Goal: Task Accomplishment & Management: Manage account settings

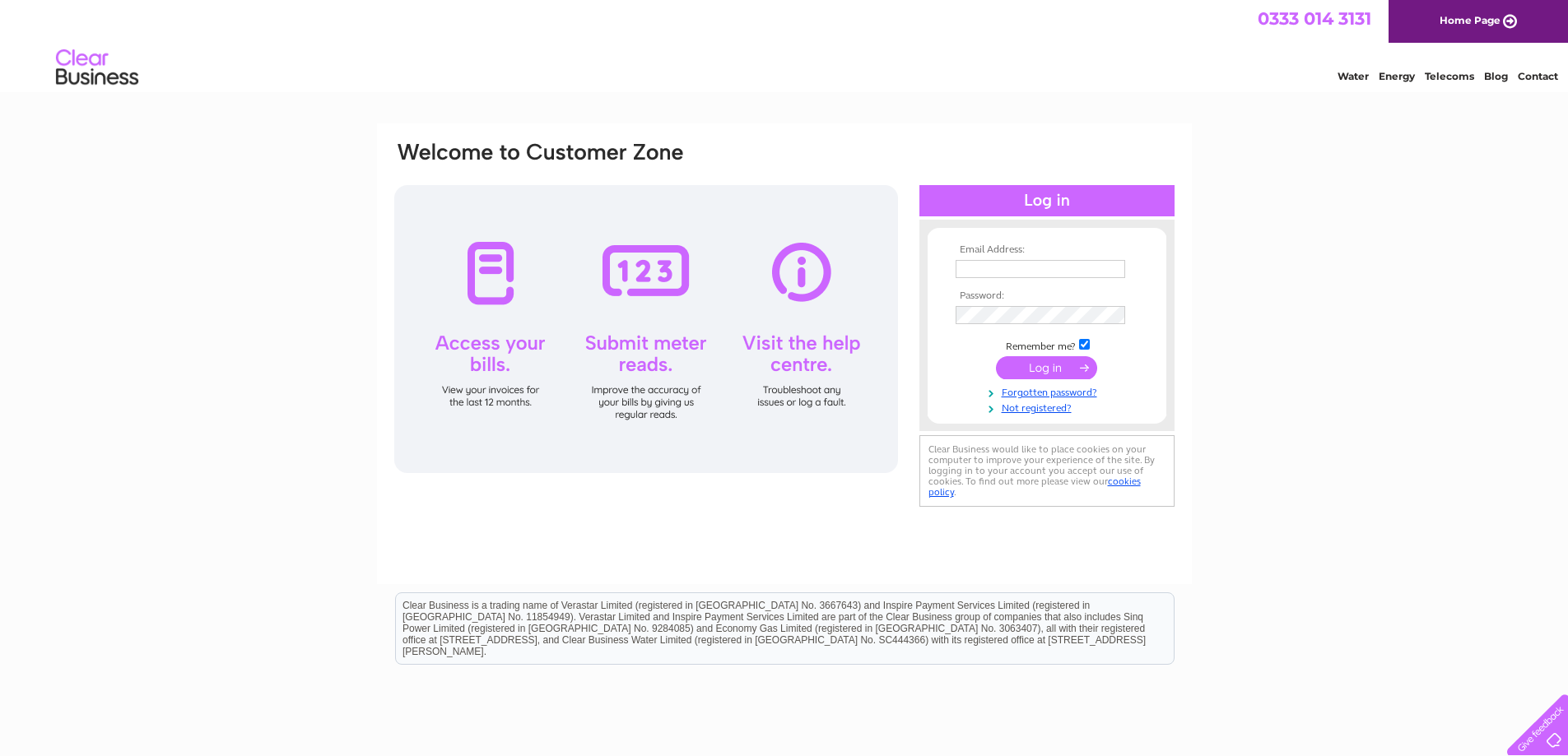
type input "[EMAIL_ADDRESS][DOMAIN_NAME]"
click at [1031, 369] on input "submit" at bounding box center [1046, 368] width 102 height 23
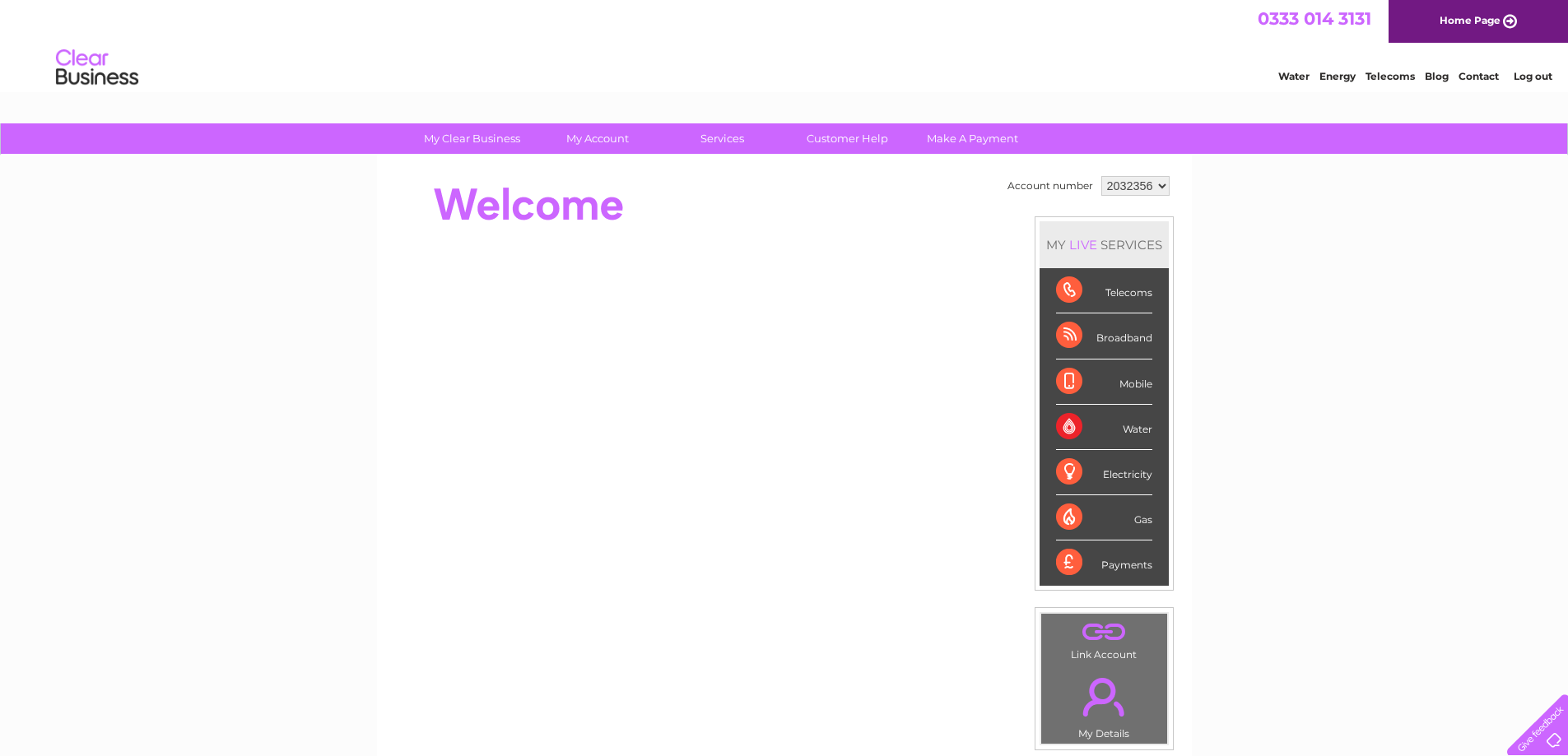
click at [1118, 188] on select "2032356" at bounding box center [1135, 185] width 68 height 20
click at [1101, 176] on select "2032356" at bounding box center [1135, 185] width 68 height 20
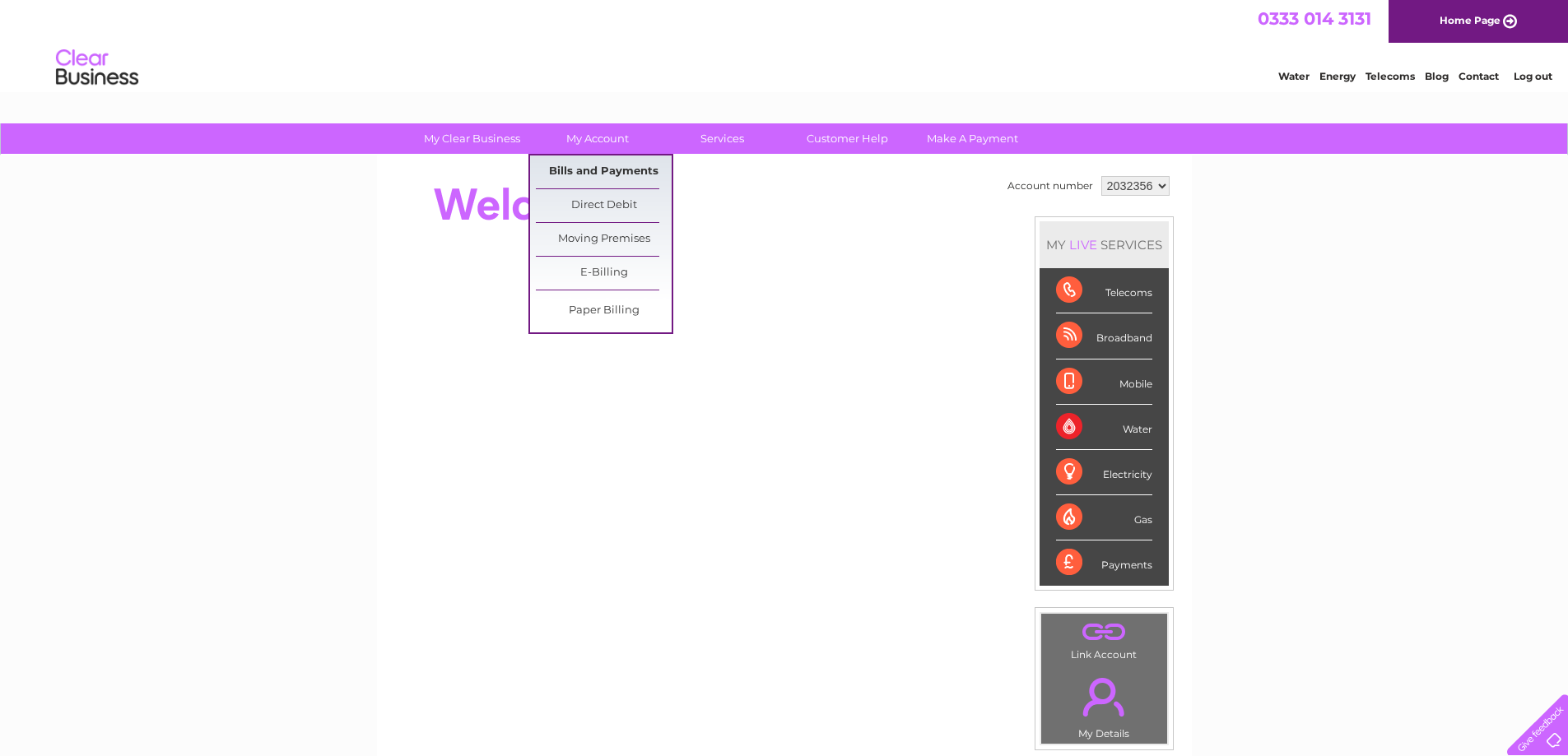
click at [596, 167] on link "Bills and Payments" at bounding box center [603, 172] width 136 height 33
click at [602, 215] on link "Direct Debit" at bounding box center [603, 206] width 136 height 33
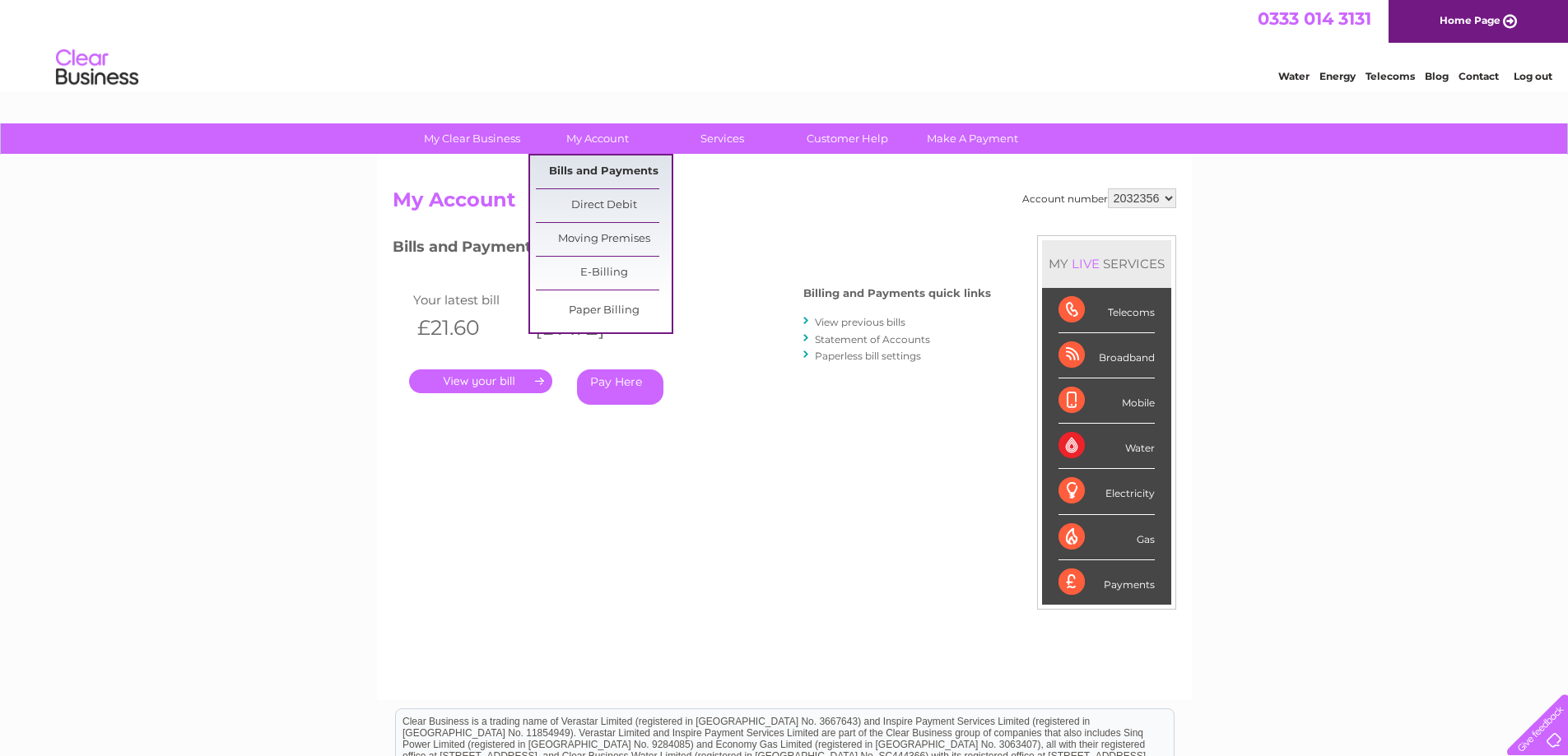
click at [607, 167] on link "Bills and Payments" at bounding box center [603, 172] width 136 height 33
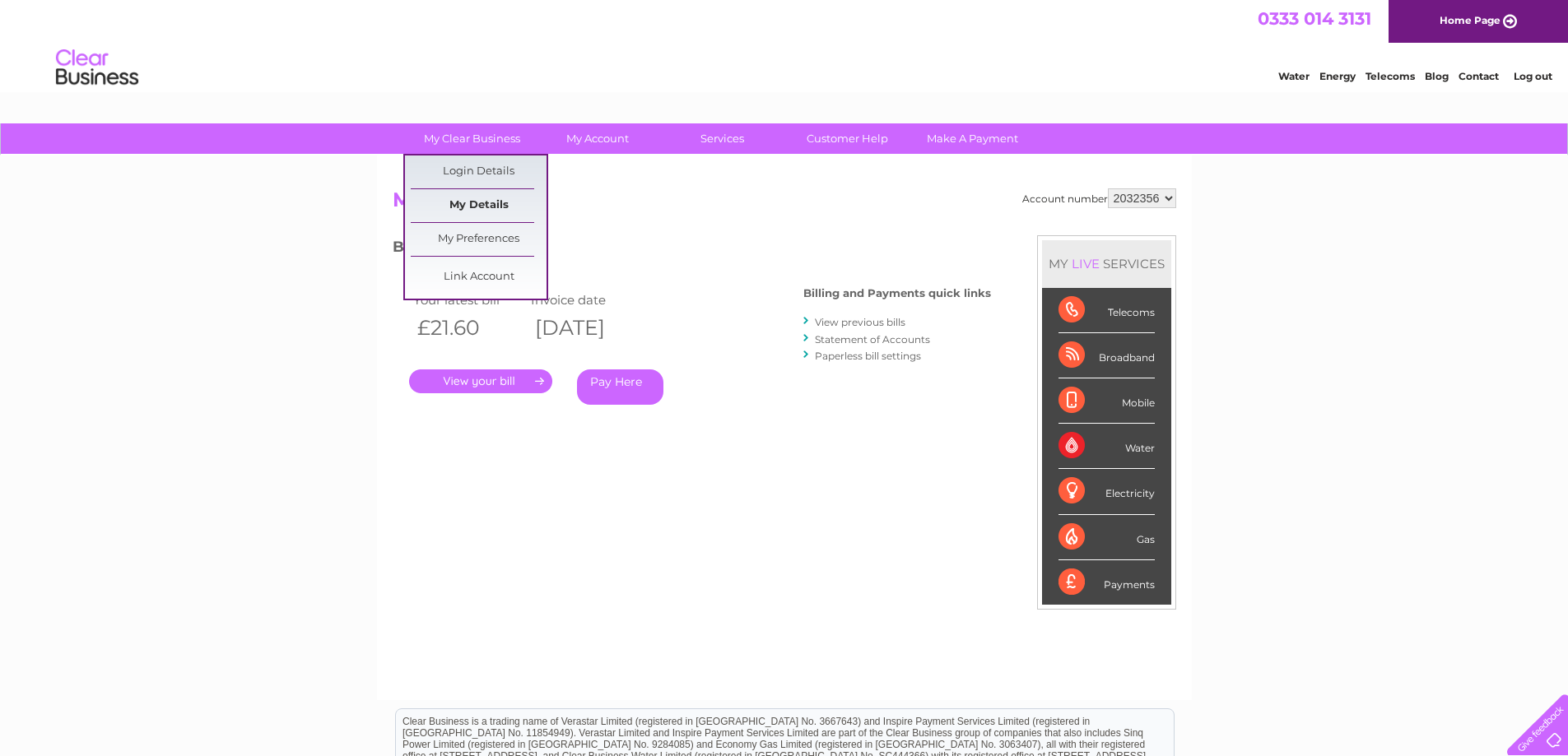
click at [508, 205] on link "My Details" at bounding box center [478, 206] width 136 height 33
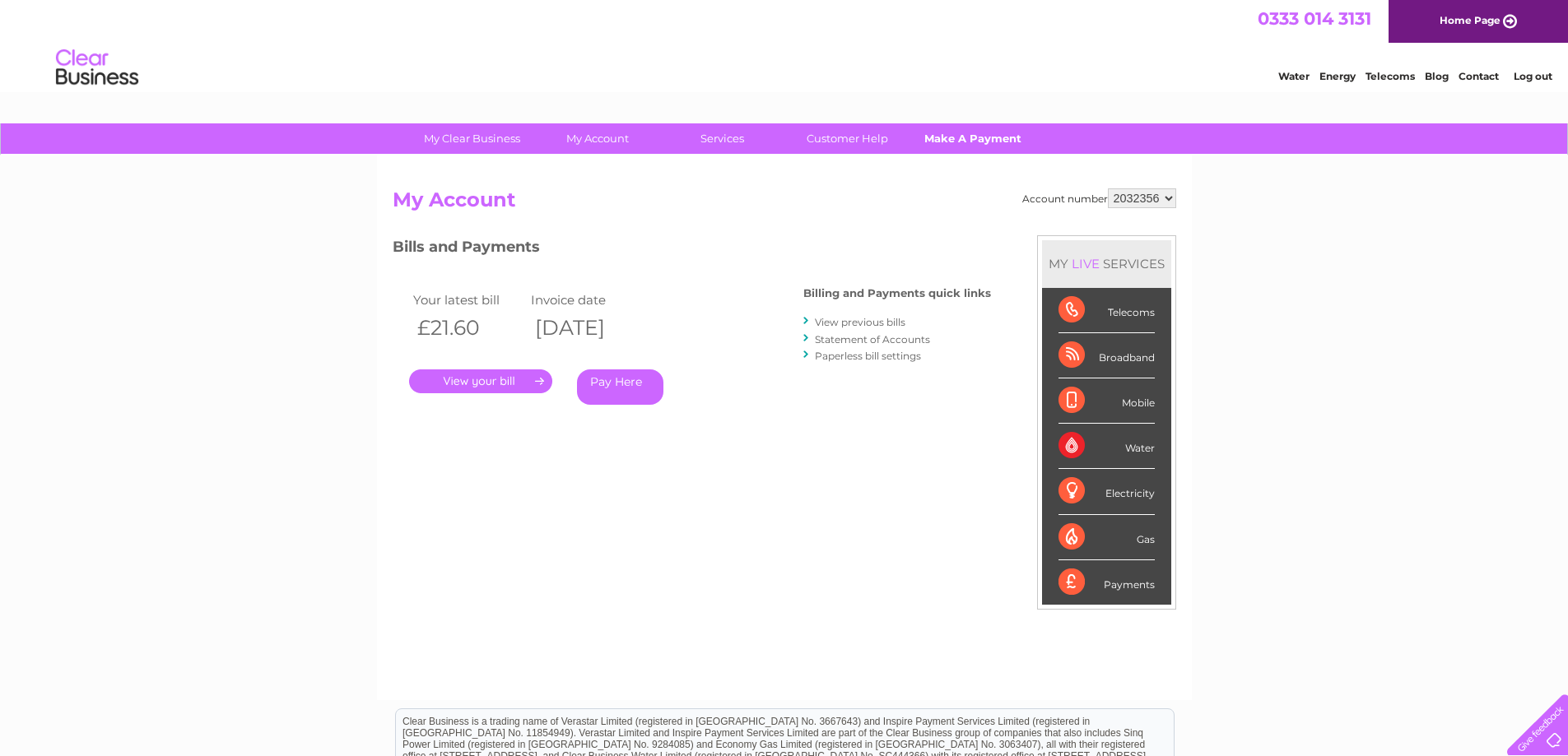
click at [932, 134] on link "Make A Payment" at bounding box center [972, 139] width 136 height 31
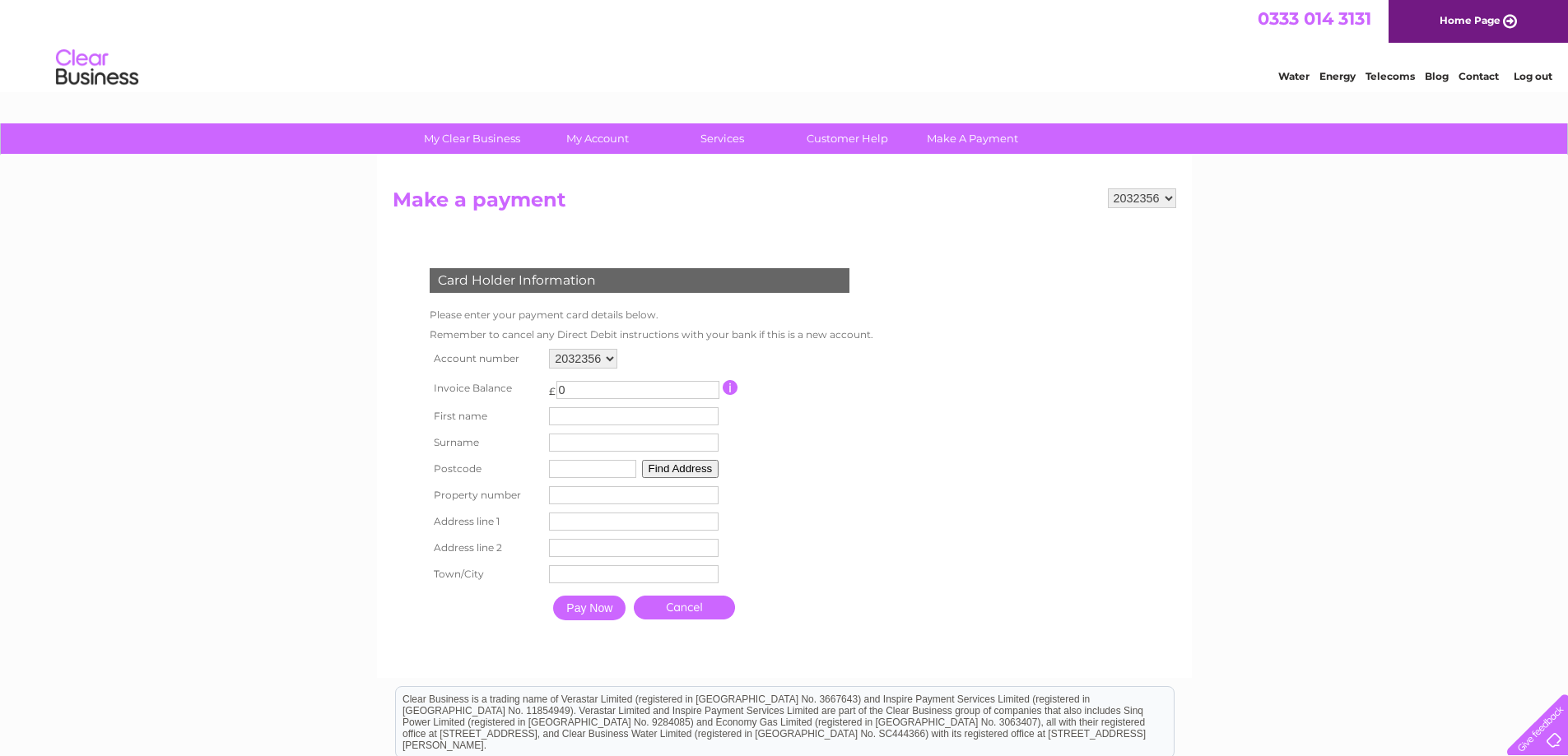
drag, startPoint x: 0, startPoint y: 0, endPoint x: 898, endPoint y: 336, distance: 958.8
click at [898, 336] on form "2032356 Make a payment Card Holder Information Please enter your payment card d…" at bounding box center [784, 425] width 783 height 474
click at [575, 342] on td "Remember to cancel any Direct Debit instructions with your bank if this is a ne…" at bounding box center [652, 334] width 452 height 20
